Goal: Find specific page/section: Find specific page/section

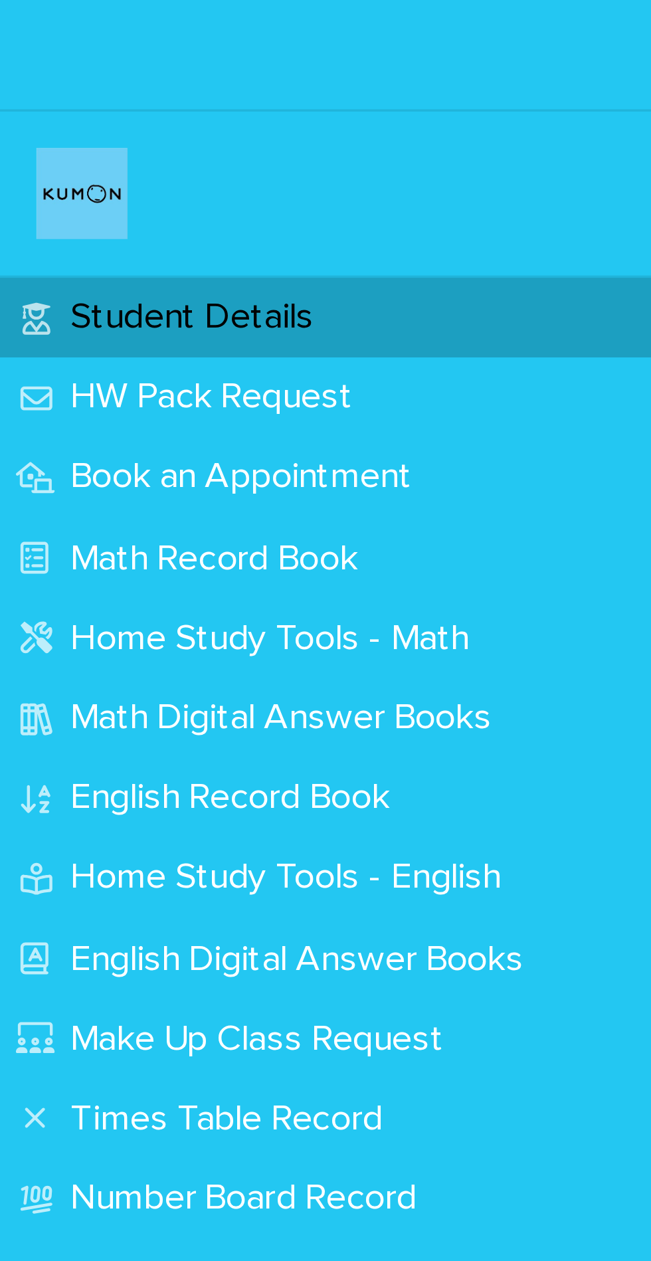
click at [12, 1] on div at bounding box center [109, 16] width 219 height 32
